Goal: Obtain resource: Download file/media

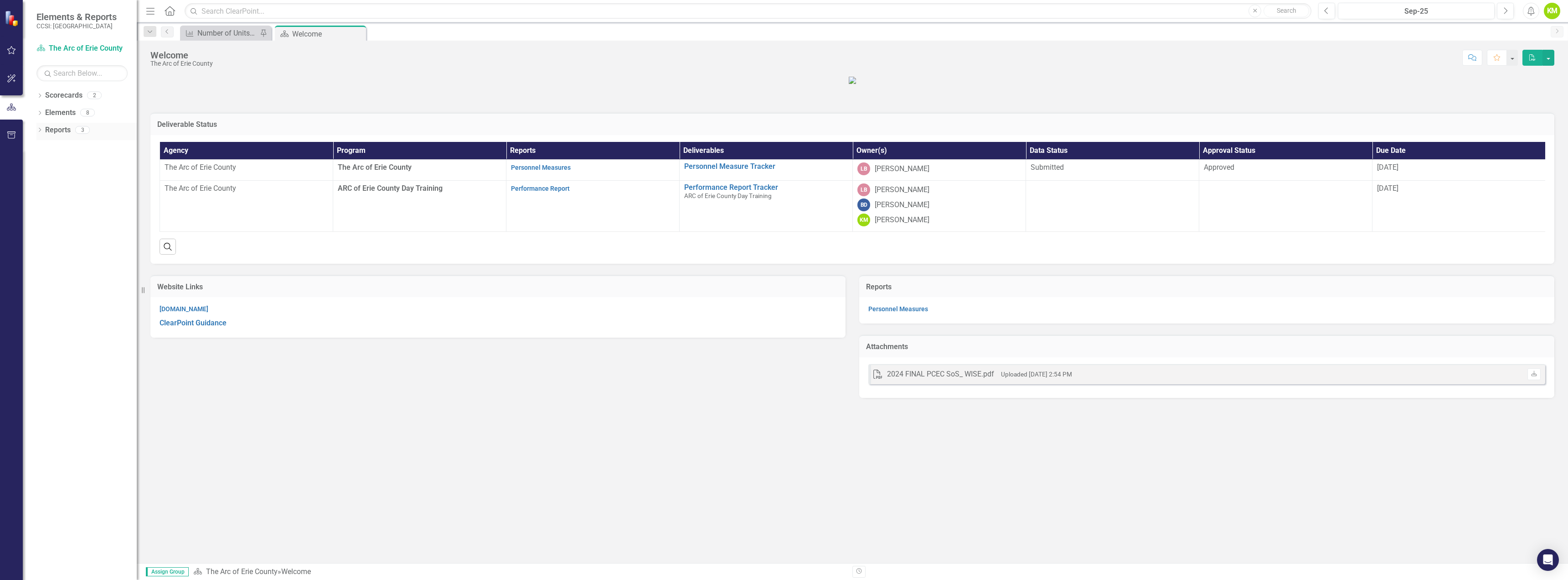
click at [38, 132] on icon "Dropdown" at bounding box center [39, 130] width 6 height 5
click at [71, 144] on link "Scorecard Scorecards" at bounding box center [74, 145] width 49 height 10
click at [80, 174] on link "Deliverable Deliverables" at bounding box center [76, 178] width 53 height 10
click at [45, 195] on icon "Dropdown" at bounding box center [43, 196] width 6 height 5
click at [62, 194] on div "Personnel Measures" at bounding box center [92, 195] width 89 height 8
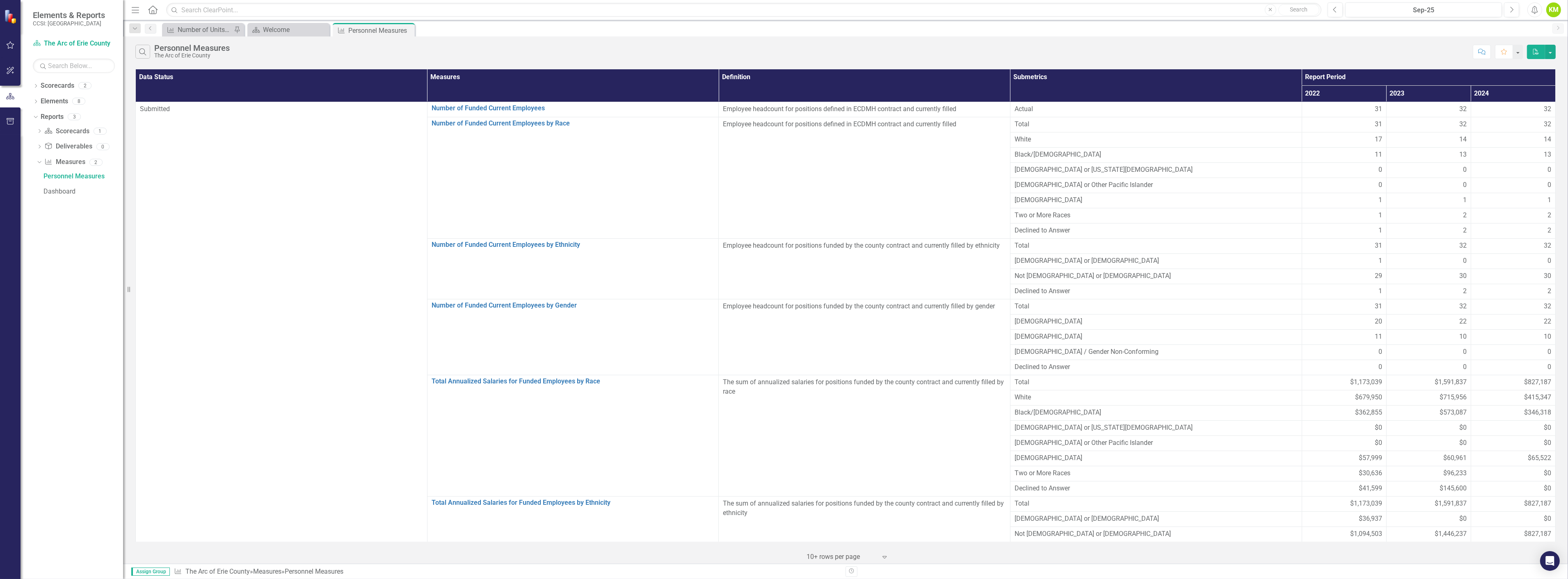
click at [888, 521] on icon "Expand" at bounding box center [885, 557] width 8 height 7
click at [876, 521] on div "Display All Rows" at bounding box center [848, 543] width 90 height 13
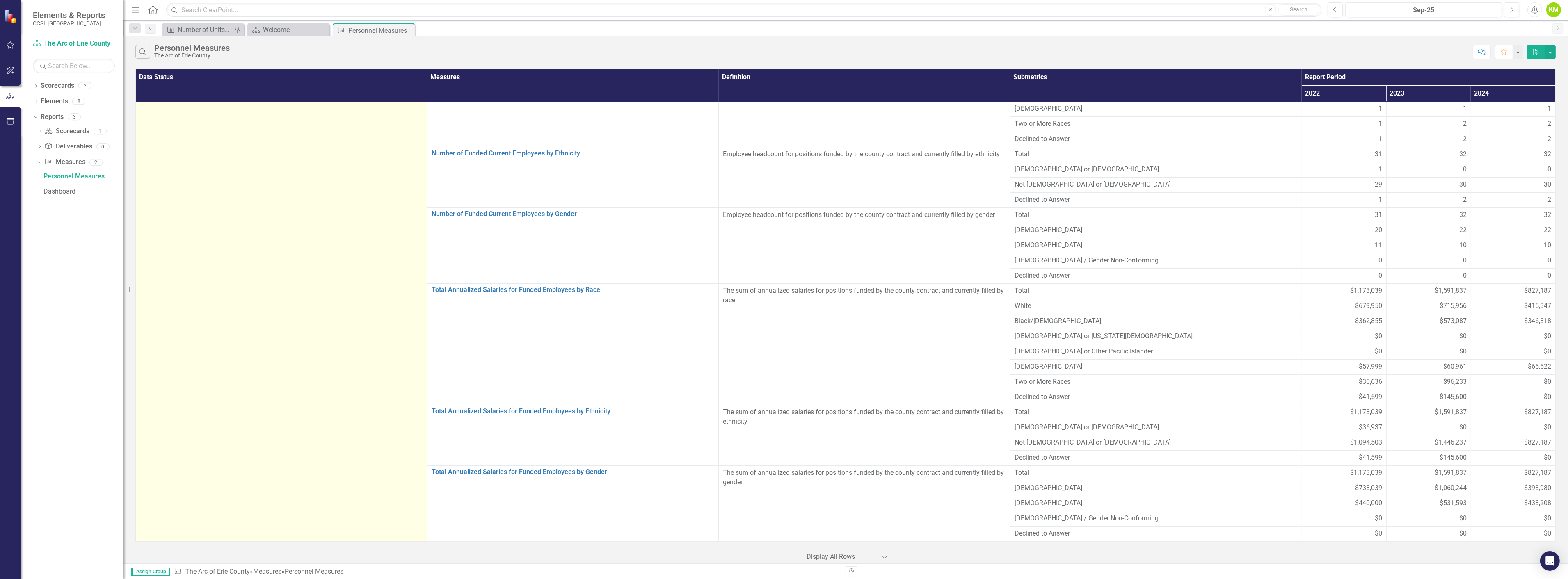
scroll to position [92, 0]
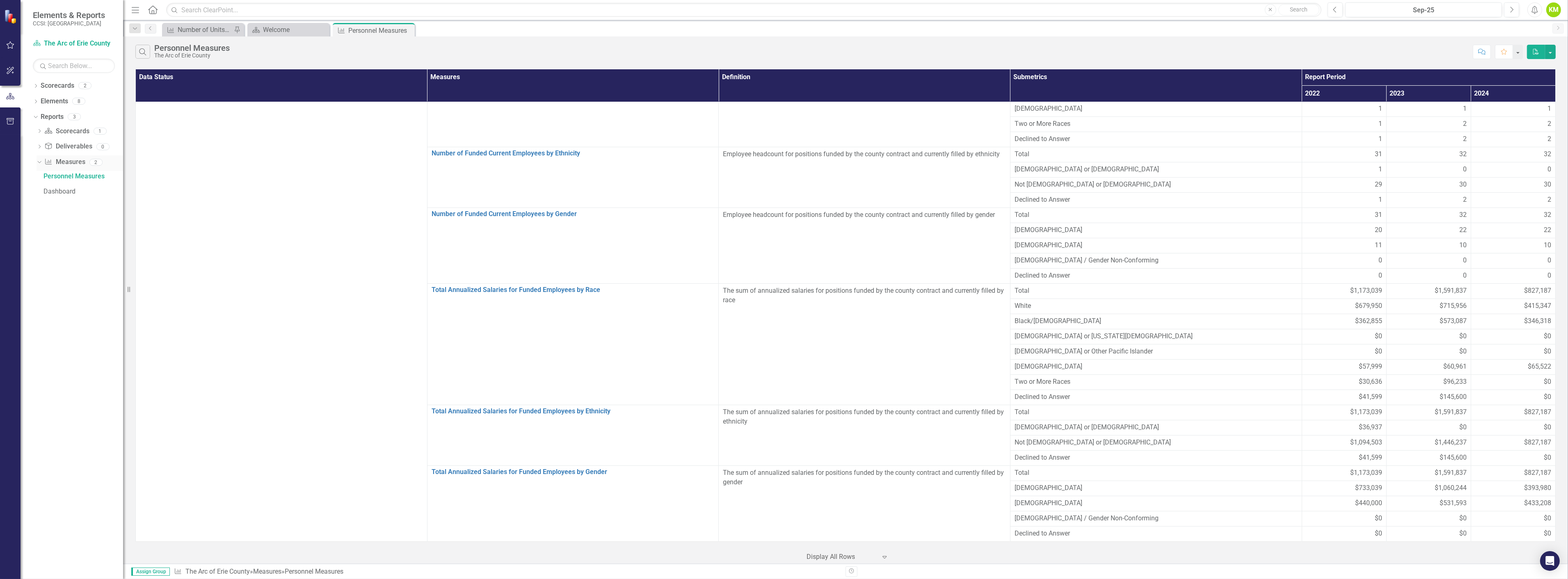
click at [39, 165] on div "Dropdown" at bounding box center [39, 163] width 6 height 4
click at [39, 165] on icon "Dropdown" at bounding box center [39, 163] width 6 height 4
click at [213, 30] on div "Number of Units of Service" at bounding box center [205, 30] width 54 height 10
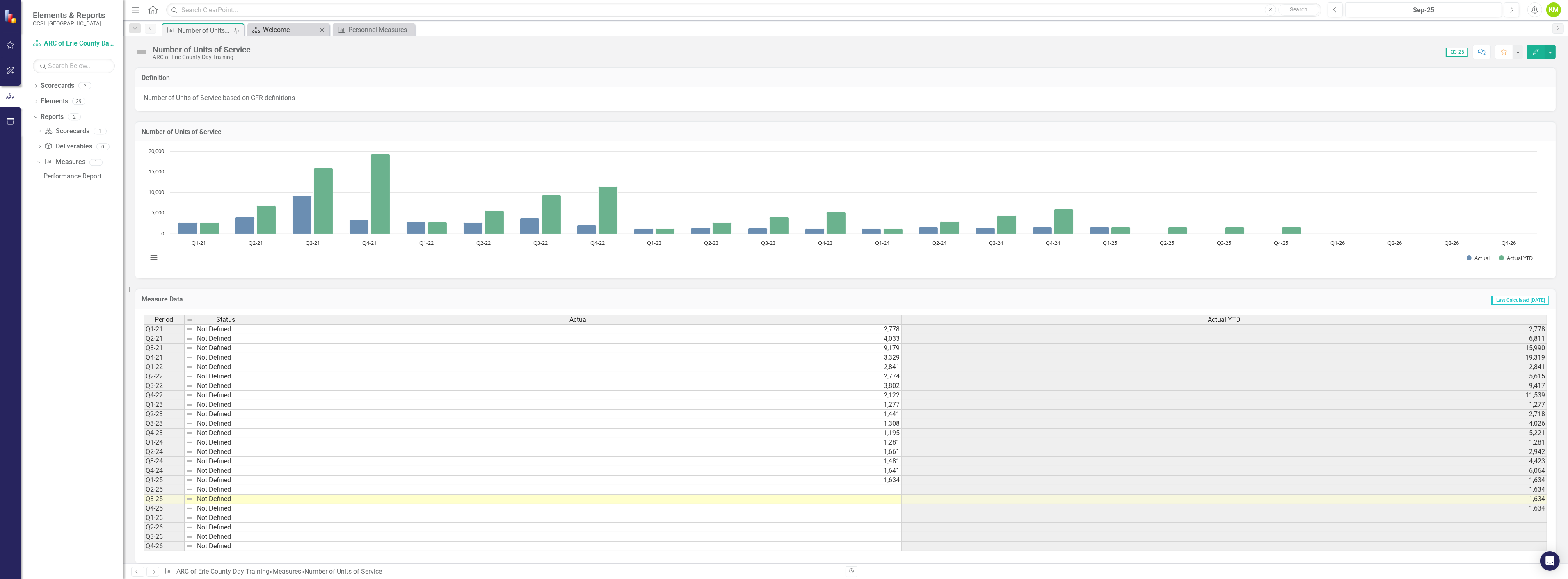
click at [286, 27] on div "Welcome" at bounding box center [290, 30] width 54 height 10
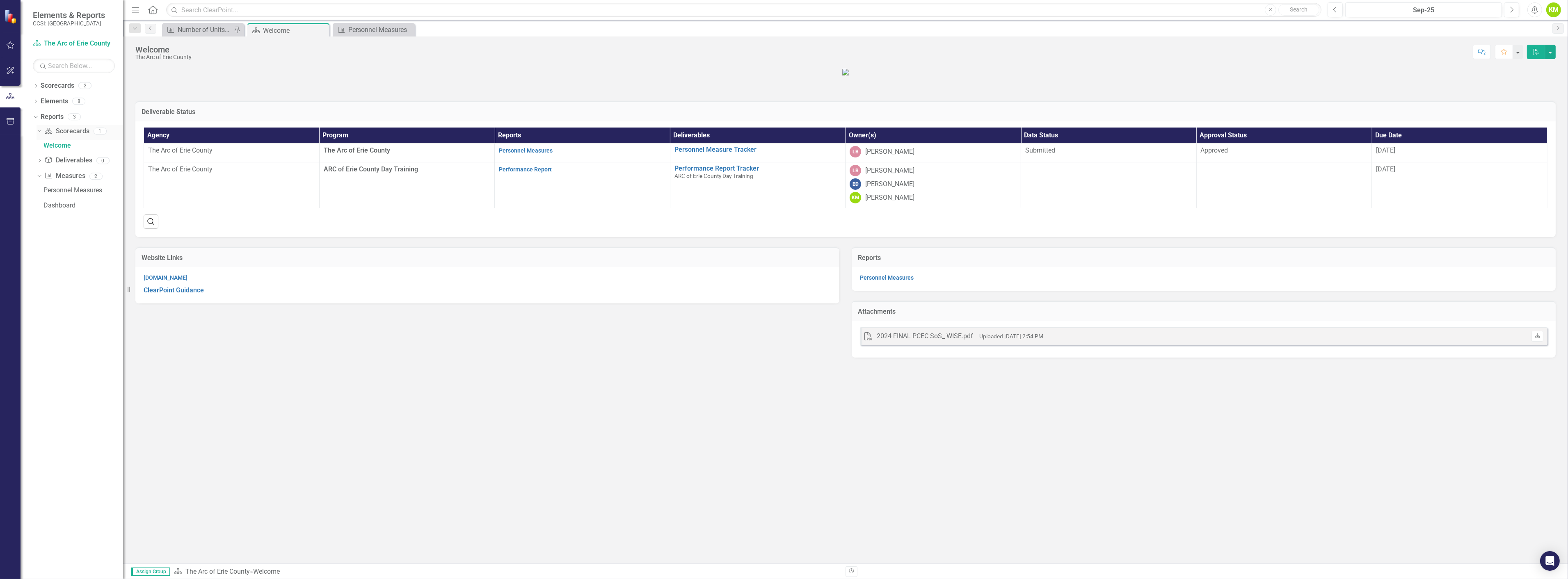
click at [60, 131] on link "Scorecard Scorecards" at bounding box center [67, 131] width 44 height 9
click at [57, 186] on link "Personnel Measures" at bounding box center [81, 191] width 81 height 13
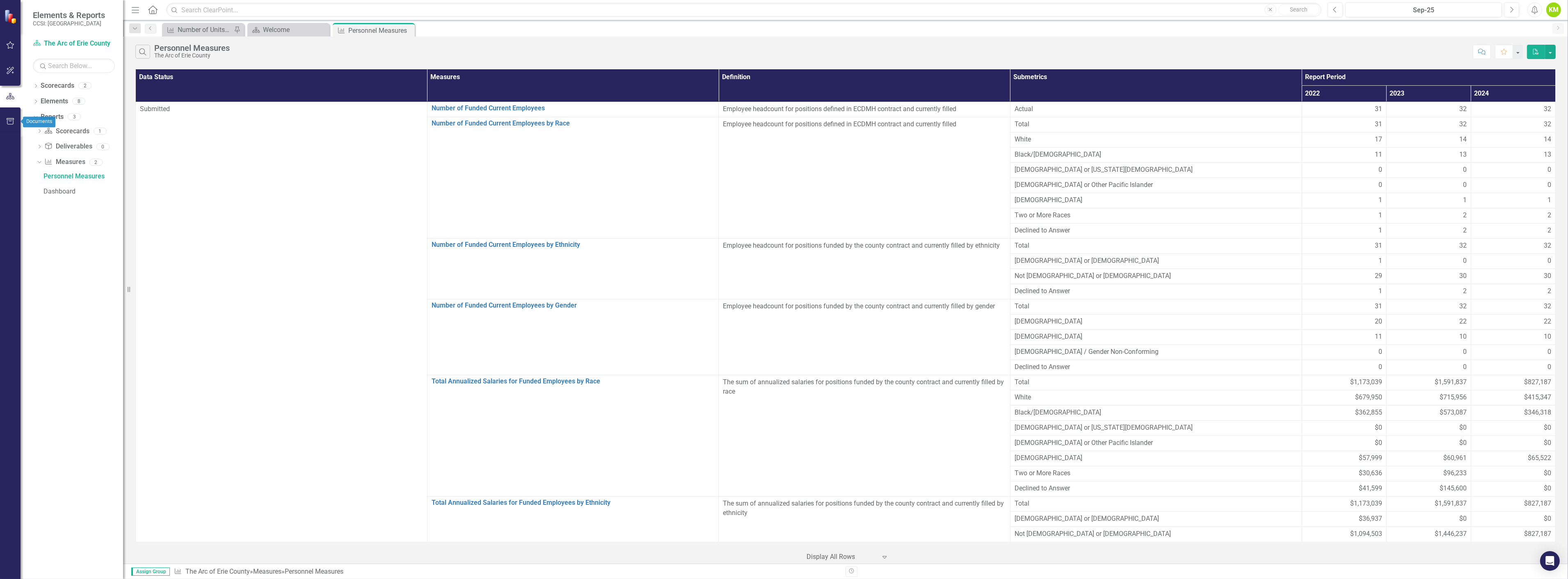
click at [8, 116] on button "button" at bounding box center [10, 122] width 18 height 17
click at [13, 103] on button "button" at bounding box center [10, 96] width 18 height 17
click at [13, 103] on button "button" at bounding box center [10, 96] width 21 height 13
click at [38, 85] on icon "Dropdown" at bounding box center [35, 86] width 6 height 4
click at [46, 99] on link "The Arc of Erie County" at bounding box center [84, 101] width 78 height 9
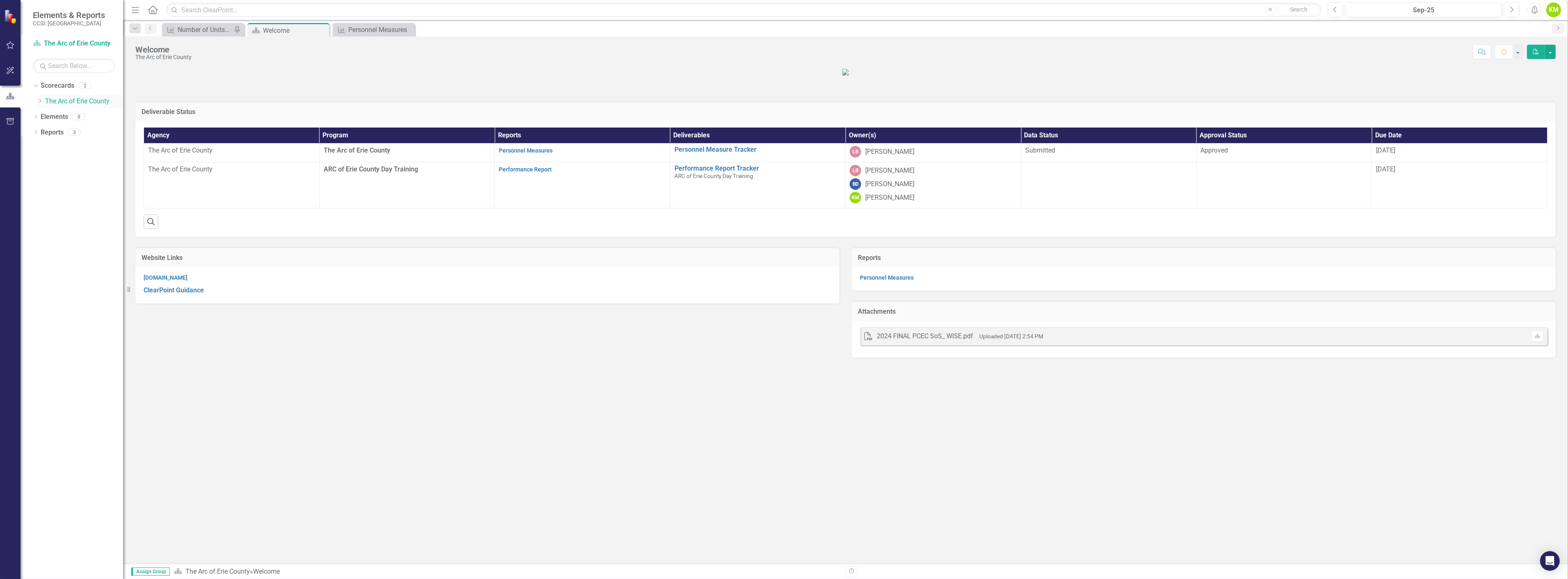
click at [44, 102] on div "Dropdown" at bounding box center [41, 101] width 8 height 7
click at [882, 281] on link "Personnel Measures" at bounding box center [886, 278] width 53 height 7
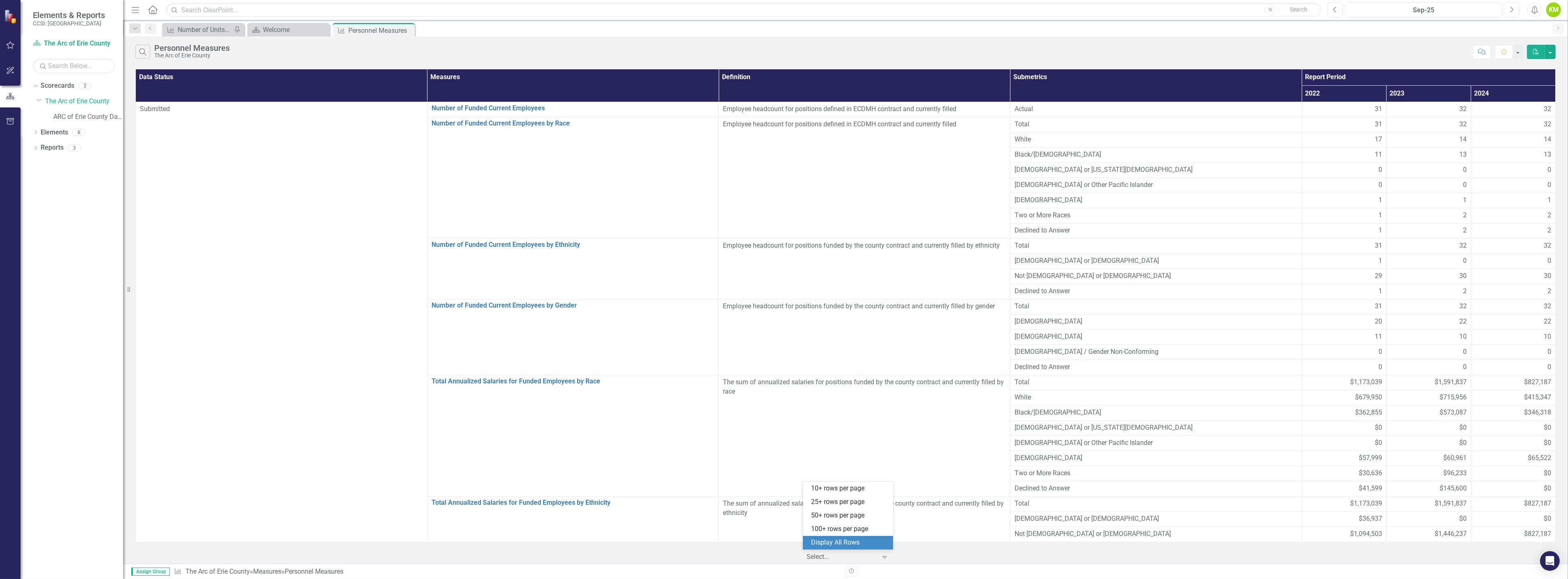
click at [882, 521] on icon "Expand" at bounding box center [885, 557] width 8 height 7
click at [867, 521] on div "Display All Rows" at bounding box center [850, 542] width 77 height 9
click at [1411, 51] on button "button" at bounding box center [1517, 51] width 11 height 14
click at [1411, 48] on button "button" at bounding box center [1550, 51] width 11 height 14
click at [69, 44] on link "Scorecard The Arc of Erie County" at bounding box center [74, 43] width 82 height 9
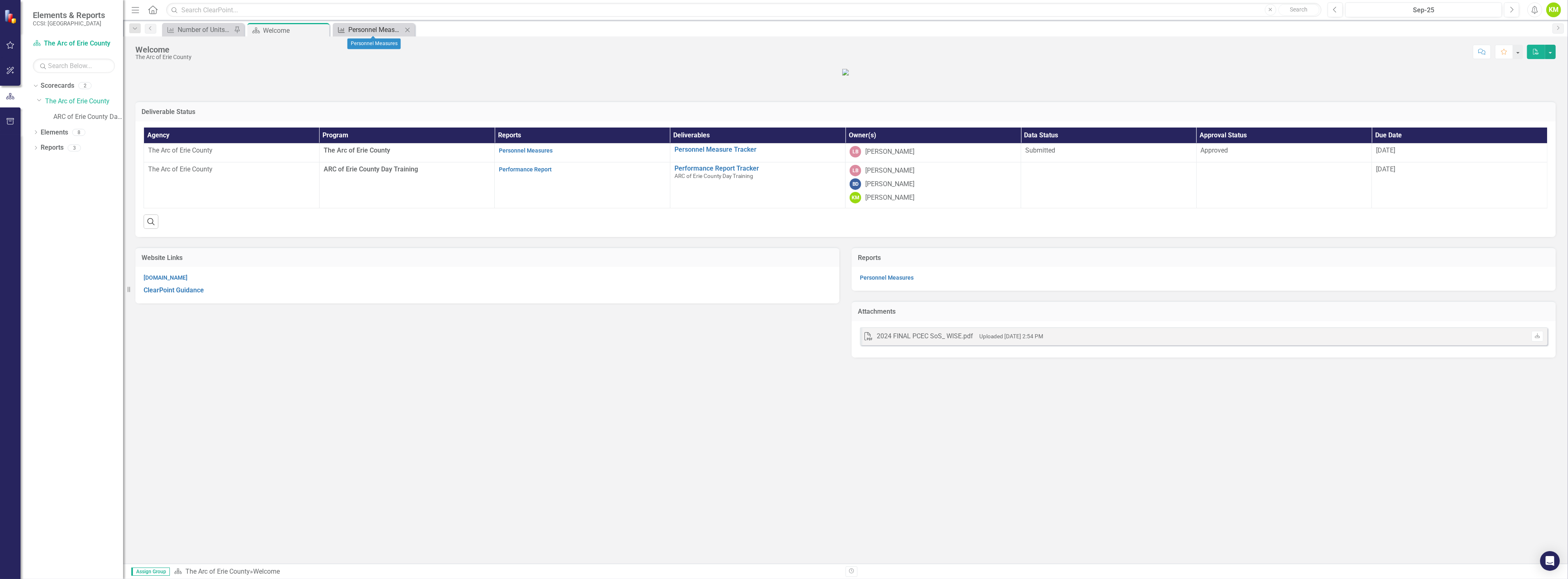
click at [374, 30] on div "Personnel Measures" at bounding box center [375, 30] width 54 height 10
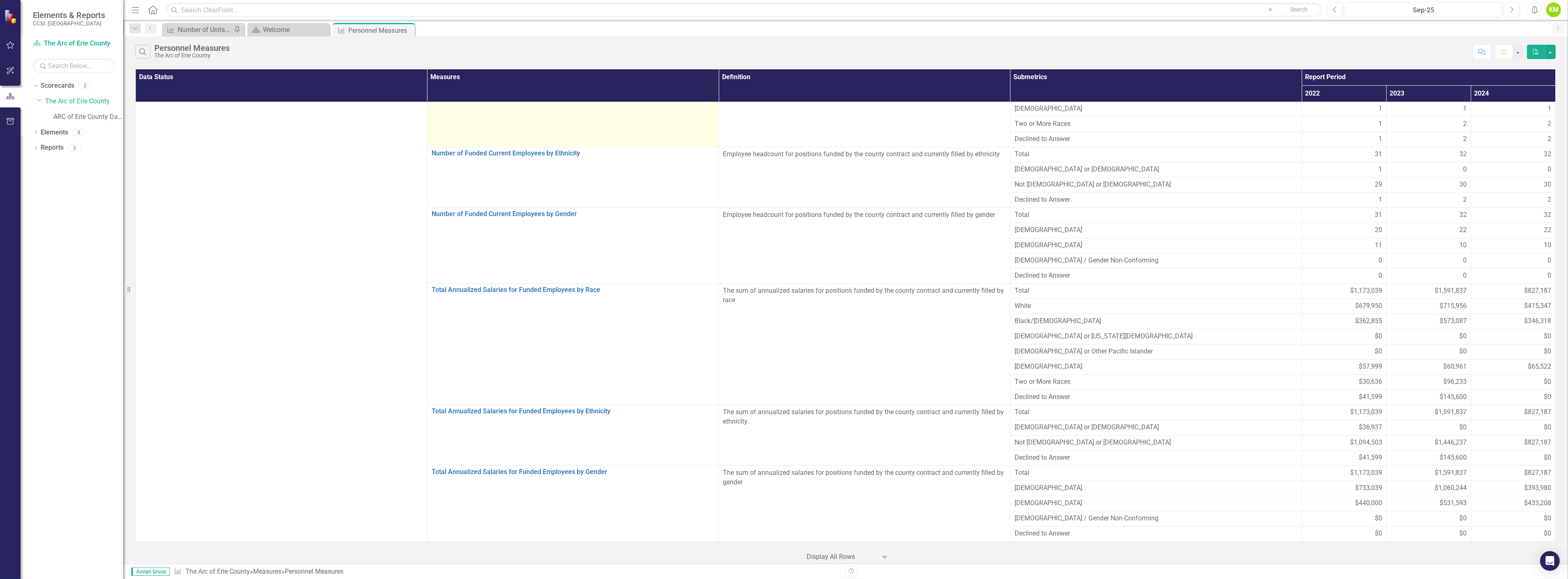
scroll to position [92, 0]
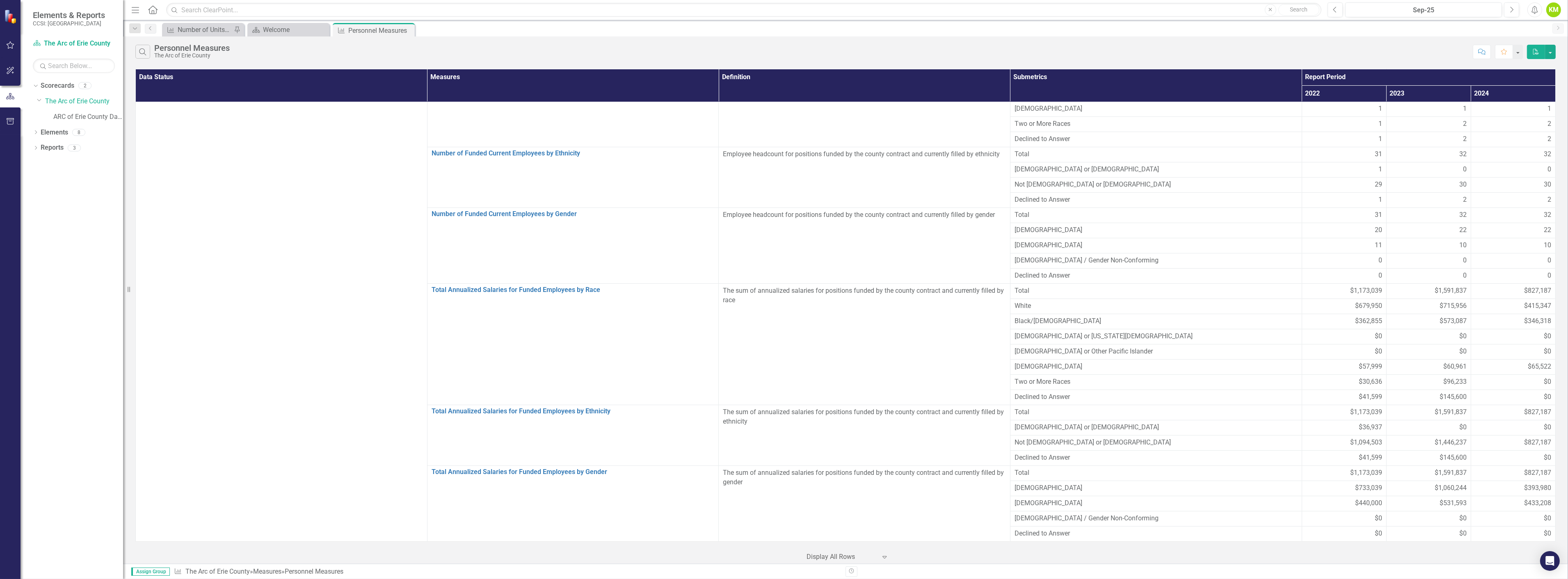
click at [886, 521] on div "Expand" at bounding box center [886, 557] width 12 height 15
click at [275, 521] on link "Measures" at bounding box center [267, 571] width 28 height 7
click at [79, 44] on link "Scorecard The Arc of Erie County" at bounding box center [74, 43] width 82 height 9
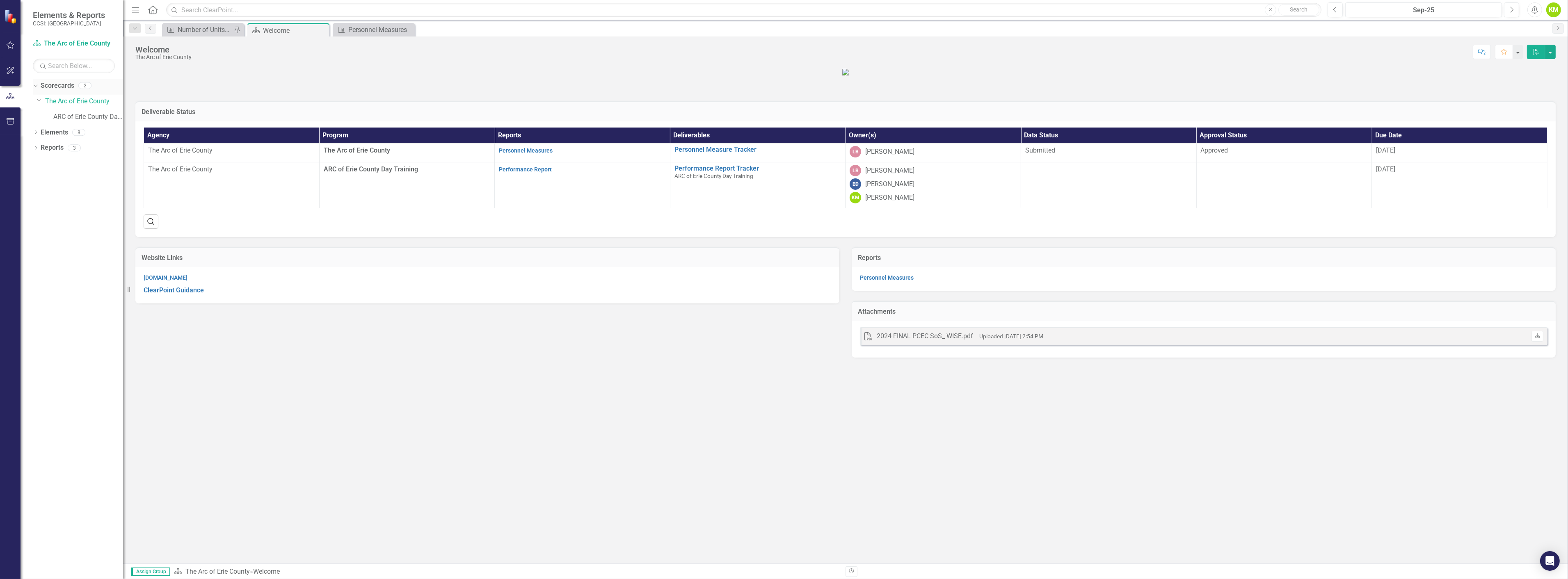
click at [39, 90] on div "Dropdown Scorecards 2" at bounding box center [78, 86] width 90 height 16
click at [69, 114] on link "ARC of Erie County Day Training" at bounding box center [88, 117] width 70 height 9
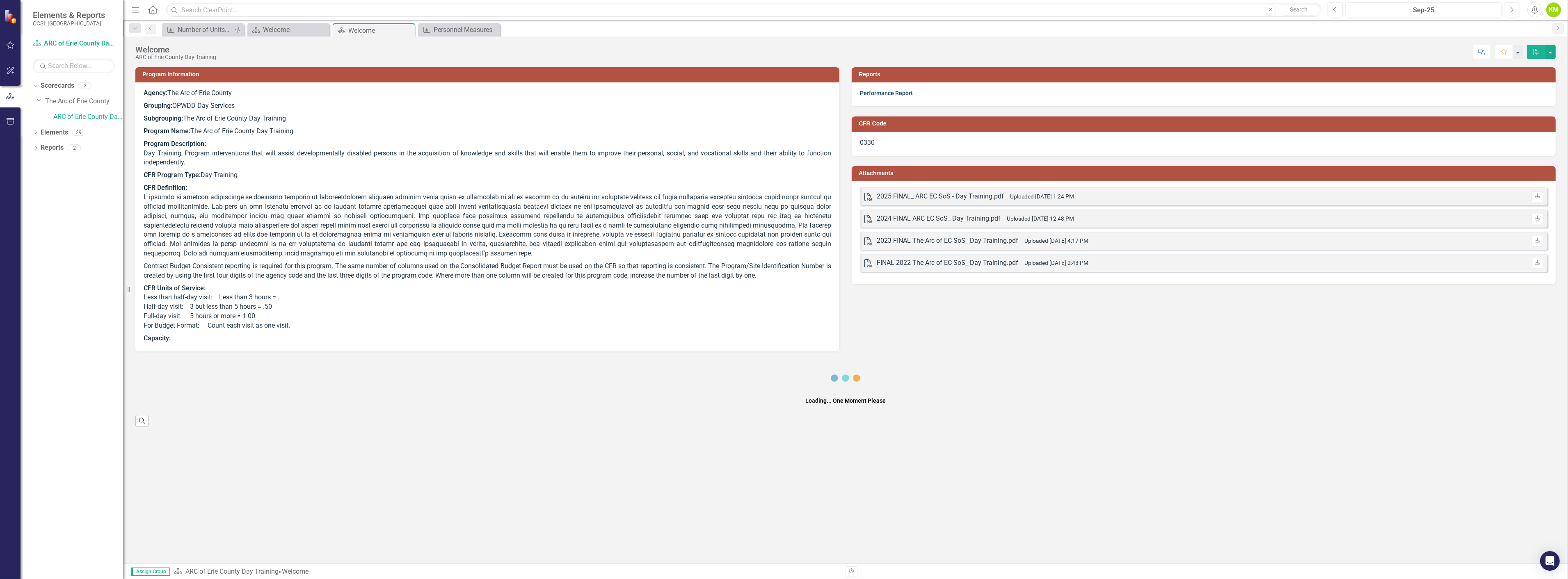
click at [899, 95] on link "Performance Report" at bounding box center [886, 93] width 53 height 7
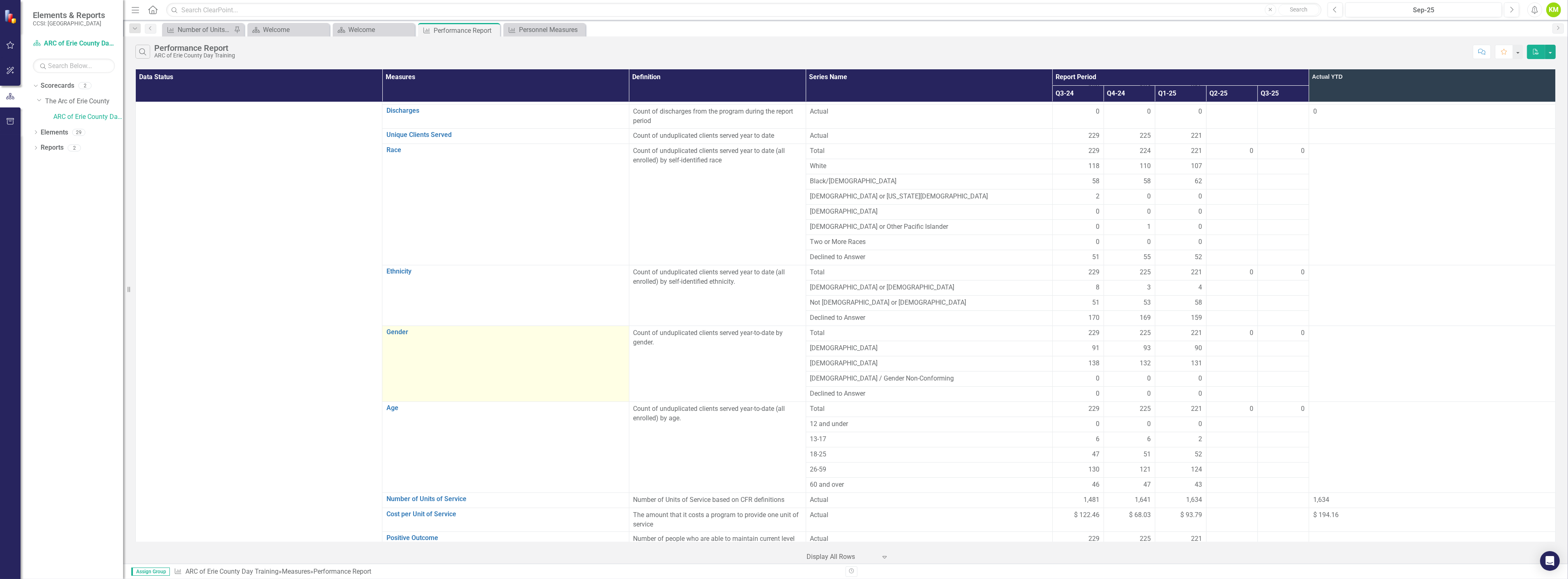
scroll to position [136, 0]
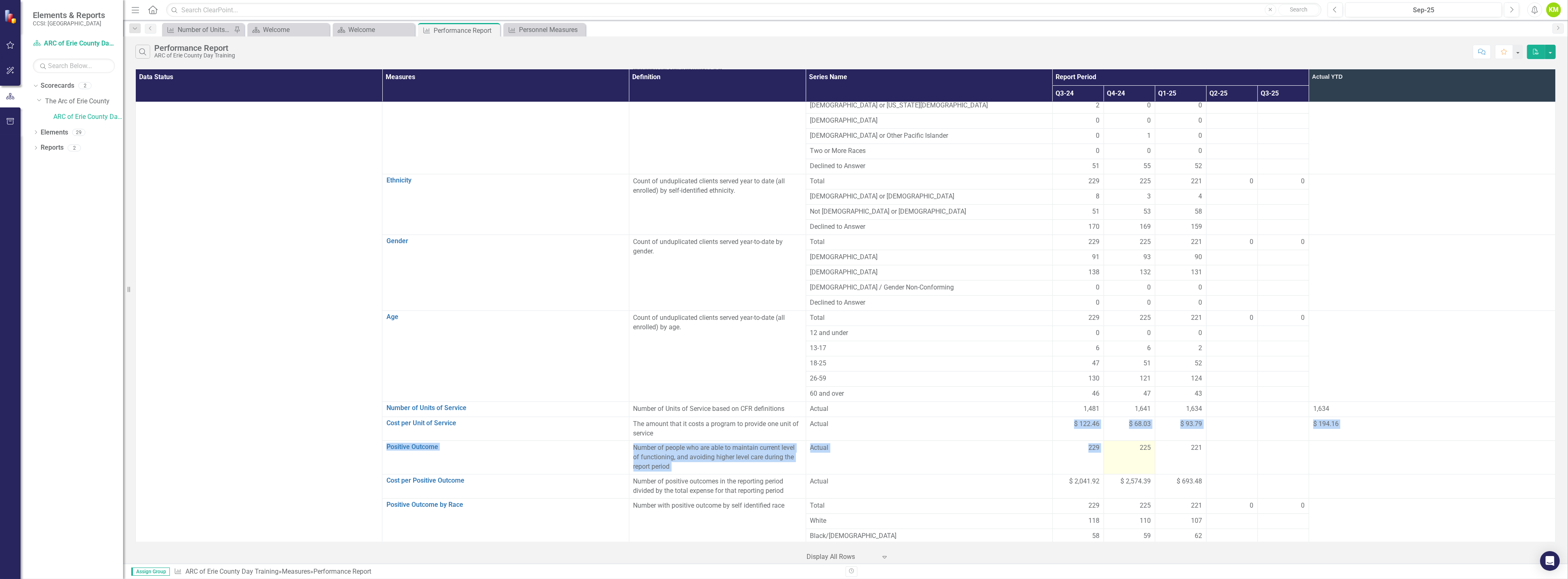
drag, startPoint x: 1002, startPoint y: 425, endPoint x: 1090, endPoint y: 433, distance: 88.4
click at [1090, 433] on tbody "Agency The Arc of Erie County Admissions Link Open Element Count of enrollments…" at bounding box center [845, 536] width 1420 height 1142
click at [1108, 425] on div "$ 68.03" at bounding box center [1129, 424] width 43 height 9
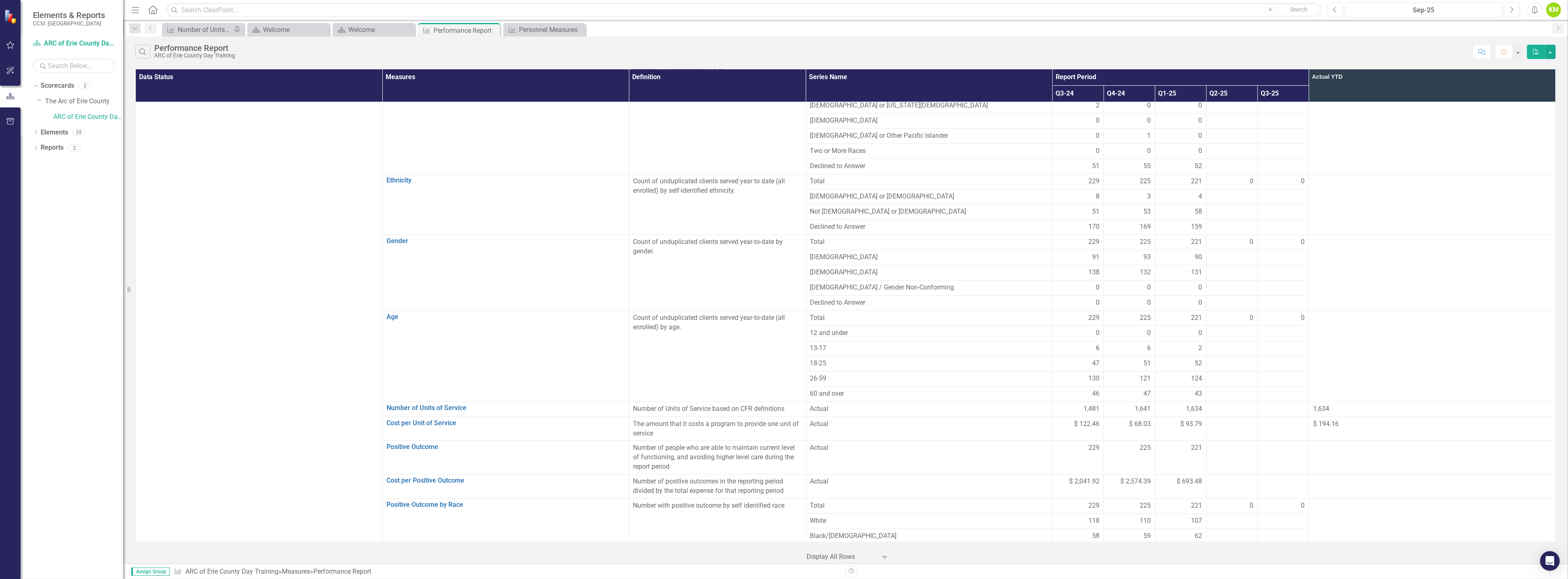
click at [1129, 425] on span "$ 68.03" at bounding box center [1140, 424] width 21 height 9
click at [1411, 58] on button "button" at bounding box center [1550, 51] width 11 height 14
click at [1411, 89] on link "Excel Export to Excel" at bounding box center [1523, 82] width 65 height 15
click at [760, 28] on span "Your export "Performance Report" is complete. Click here to download." at bounding box center [789, 28] width 90 height 28
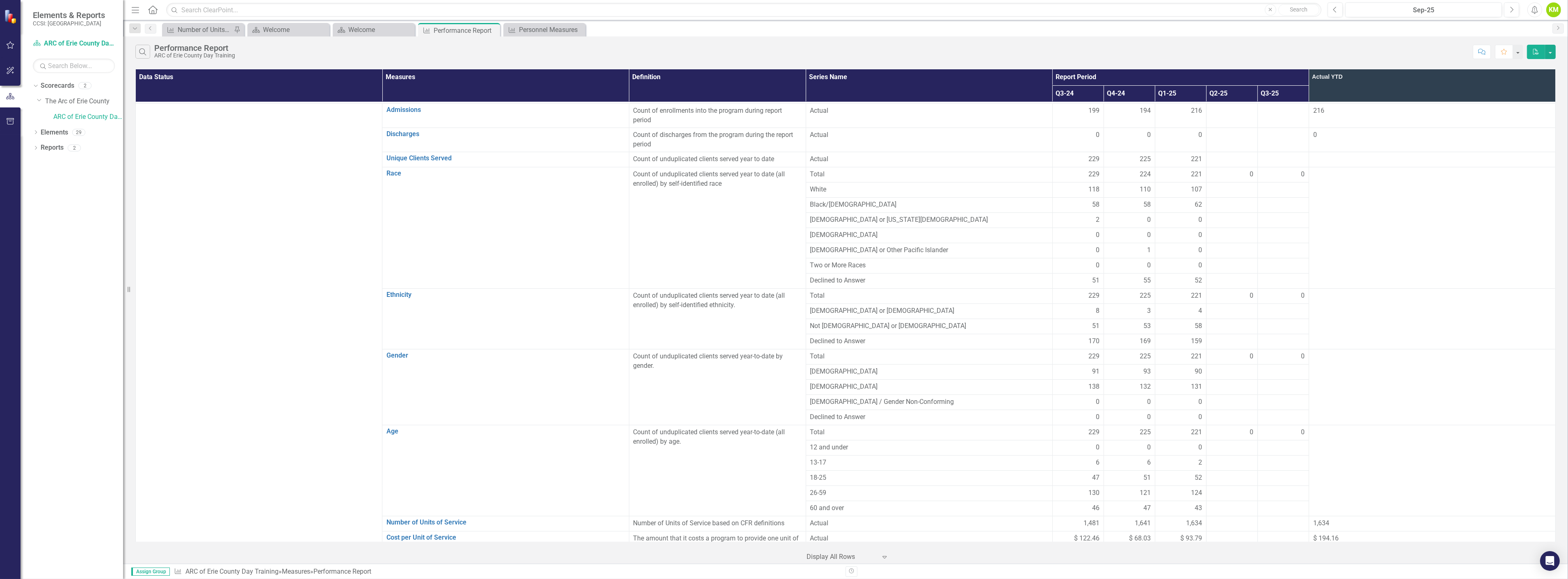
scroll to position [0, 0]
